Goal: Task Accomplishment & Management: Use online tool/utility

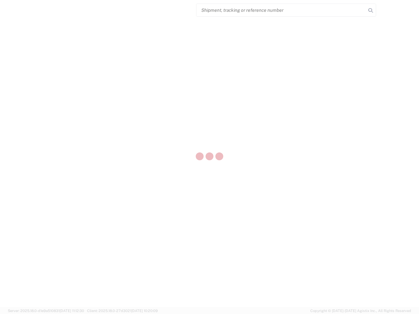
select select "US"
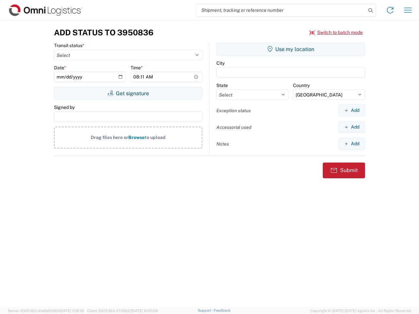
click at [281, 10] on input "search" at bounding box center [281, 10] width 170 height 12
click at [371, 10] on icon at bounding box center [370, 10] width 9 height 9
click at [390, 10] on icon at bounding box center [390, 10] width 10 height 10
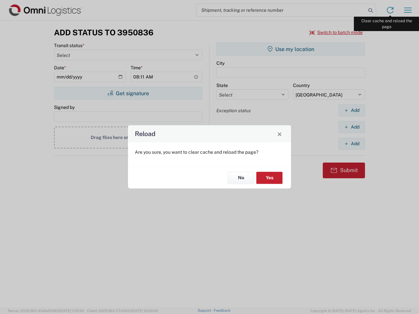
click at [408, 10] on div "Reload Are you sure, you want to clear cache and reload the page? No Yes" at bounding box center [209, 157] width 419 height 314
click at [336, 32] on div "Reload Are you sure, you want to clear cache and reload the page? No Yes" at bounding box center [209, 157] width 419 height 314
click at [128, 93] on div "Reload Are you sure, you want to clear cache and reload the page? No Yes" at bounding box center [209, 157] width 419 height 314
click at [291, 49] on div "Reload Are you sure, you want to clear cache and reload the page? No Yes" at bounding box center [209, 157] width 419 height 314
click at [352, 110] on div "Reload Are you sure, you want to clear cache and reload the page? No Yes" at bounding box center [209, 157] width 419 height 314
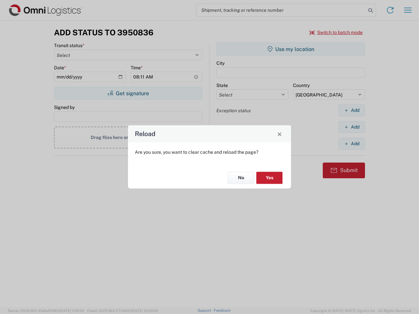
click at [352, 127] on div "Reload Are you sure, you want to clear cache and reload the page? No Yes" at bounding box center [209, 157] width 419 height 314
click at [352, 144] on div "Reload Are you sure, you want to clear cache and reload the page? No Yes" at bounding box center [209, 157] width 419 height 314
